Goal: Information Seeking & Learning: Learn about a topic

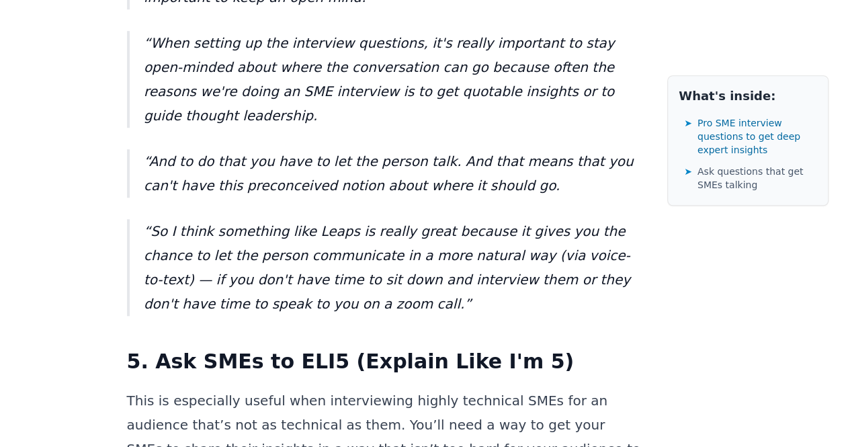
scroll to position [5537, 0]
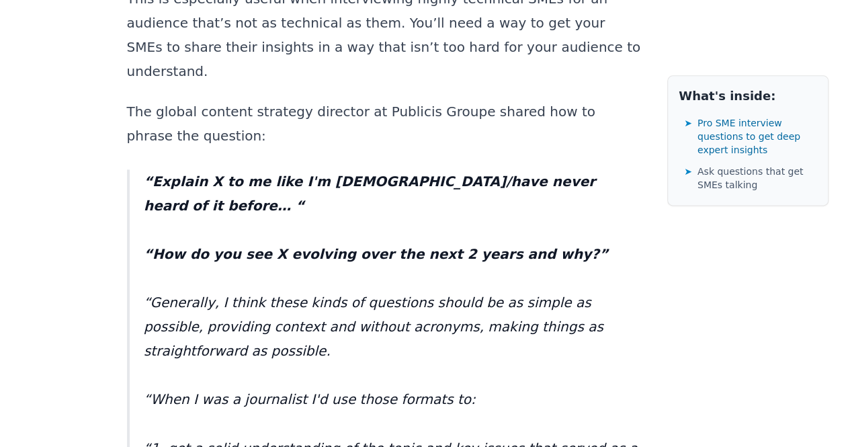
scroll to position [5976, 0]
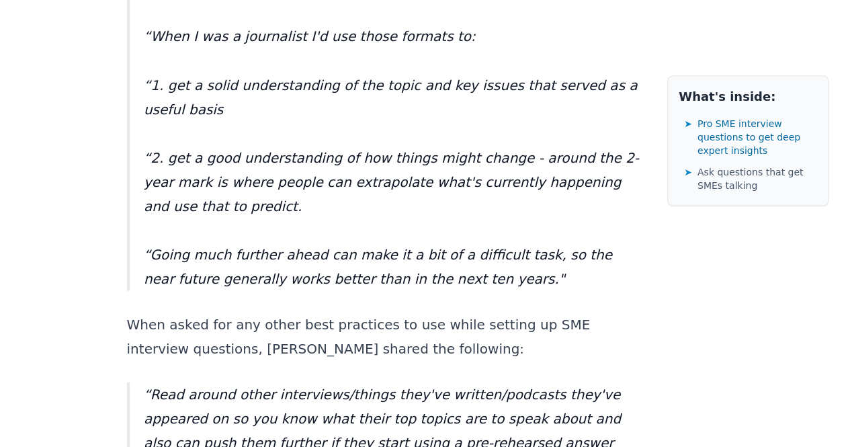
scroll to position [6304, 0]
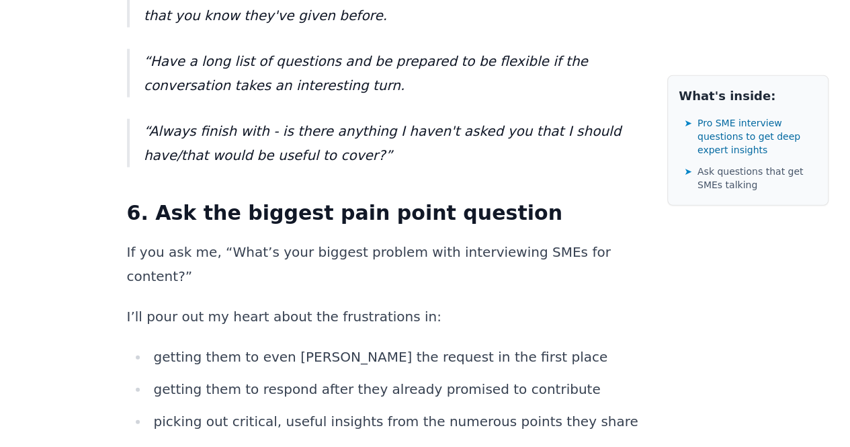
scroll to position [6753, 0]
